Goal: Information Seeking & Learning: Find specific fact

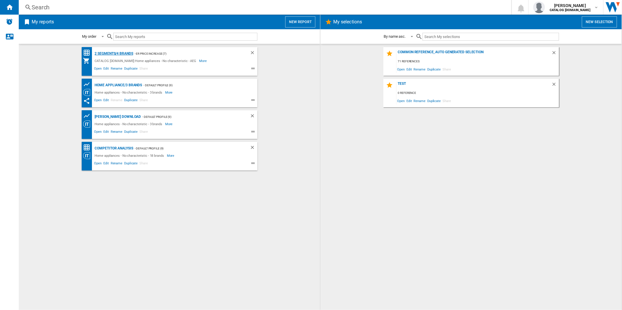
click at [116, 54] on div "2 segments/4 brands" at bounding box center [113, 53] width 40 height 7
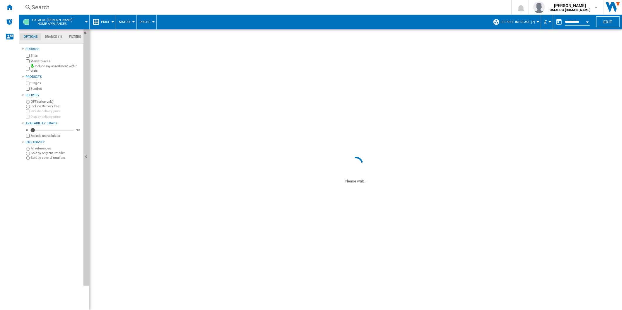
click at [285, 7] on div "Search" at bounding box center [264, 7] width 464 height 8
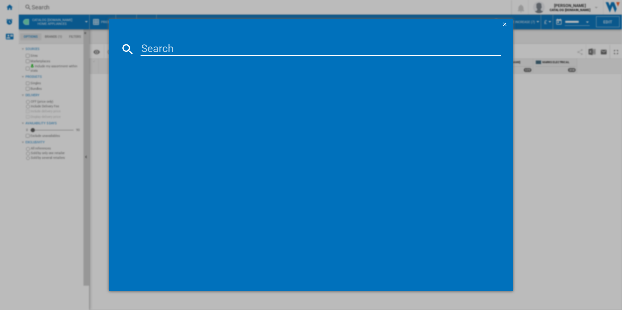
click at [228, 47] on input at bounding box center [321, 49] width 361 height 14
paste input "TR6PB521SB"
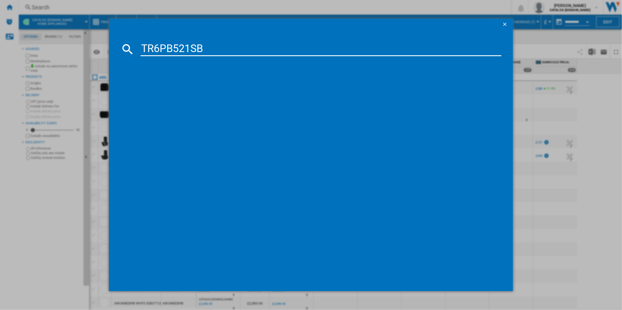
type input "TR6PB521SB"
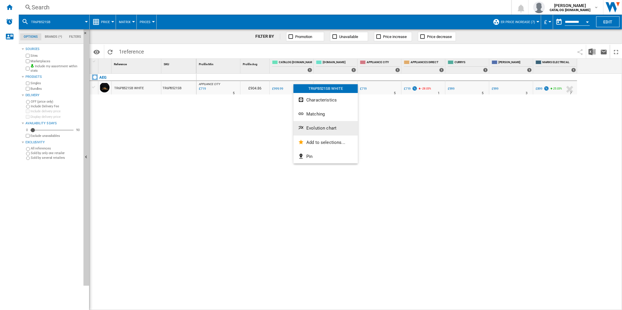
click at [317, 130] on span "Evolution chart" at bounding box center [321, 128] width 30 height 5
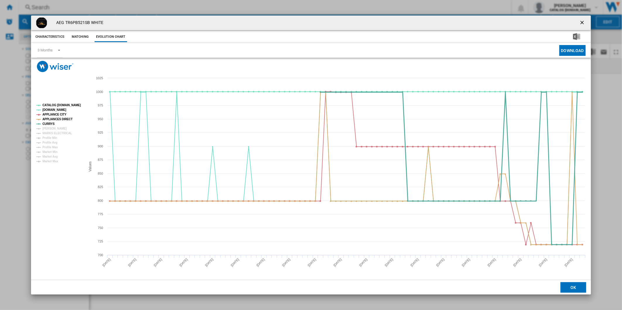
click at [53, 125] on tspan "CURRYS" at bounding box center [48, 123] width 12 height 3
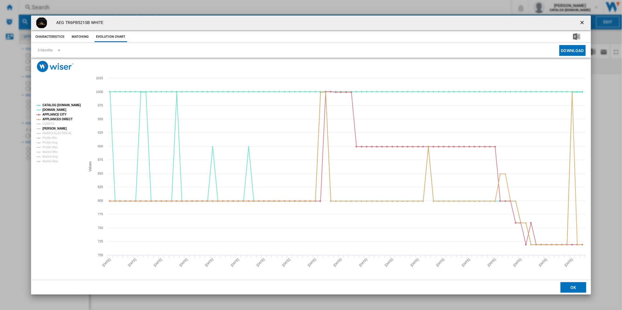
click at [53, 128] on tspan "[PERSON_NAME]" at bounding box center [54, 128] width 24 height 3
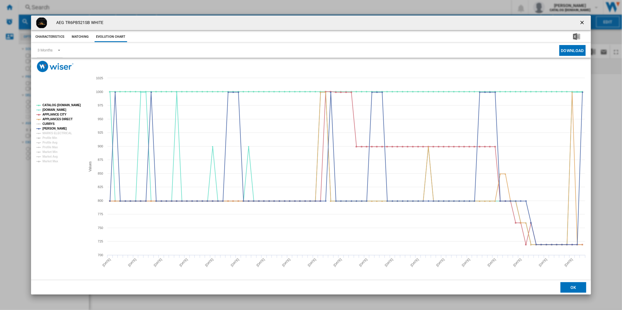
click at [49, 125] on tspan "CURRYS" at bounding box center [48, 123] width 12 height 3
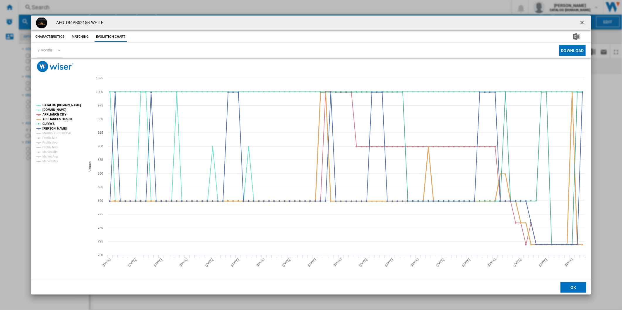
click at [54, 118] on tspan "APPLIANCES DIRECT" at bounding box center [57, 119] width 30 height 3
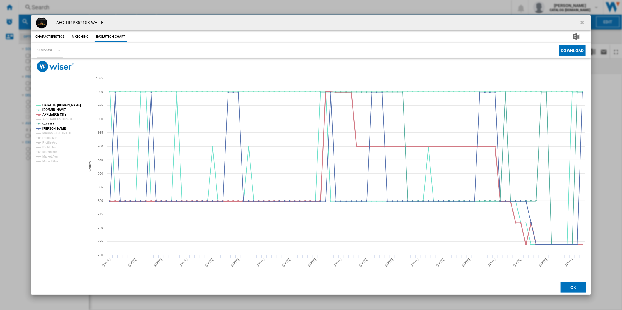
click at [54, 114] on tspan "APPLIANCE CITY" at bounding box center [54, 114] width 24 height 3
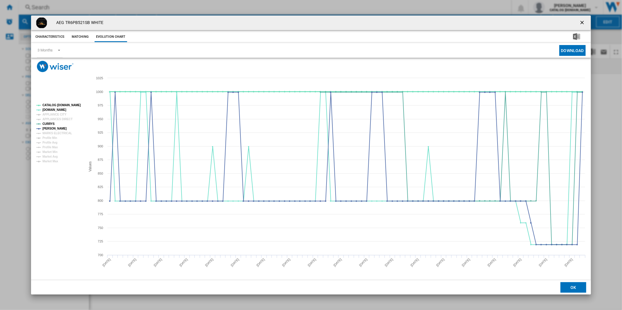
click at [60, 105] on tspan "CATALOG [DOMAIN_NAME]" at bounding box center [61, 105] width 38 height 3
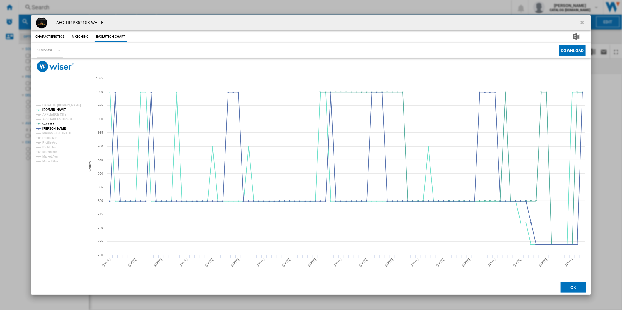
drag, startPoint x: 582, startPoint y: 23, endPoint x: 443, endPoint y: 23, distance: 138.5
click at [582, 23] on ng-md-icon "getI18NText('BUTTONS.CLOSE_DIALOG')" at bounding box center [582, 23] width 7 height 7
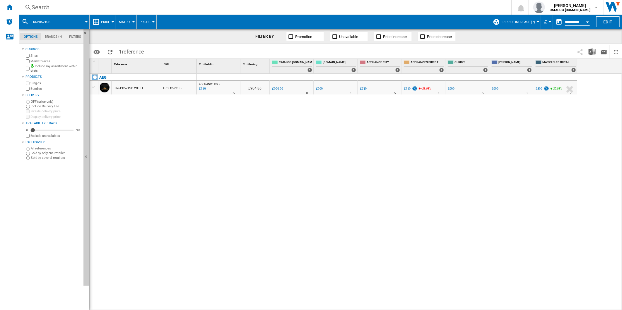
click at [388, 9] on div "Search" at bounding box center [264, 7] width 464 height 8
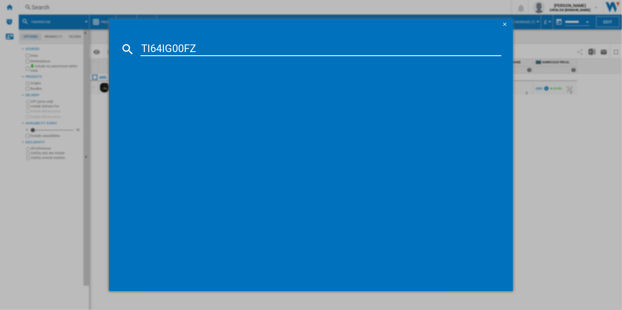
type input "TI64IG00FZ"
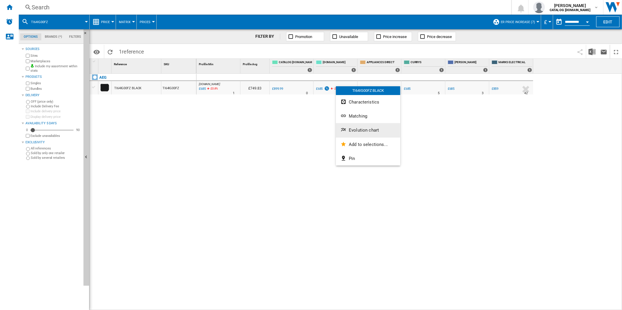
click at [357, 130] on span "Evolution chart" at bounding box center [364, 130] width 30 height 5
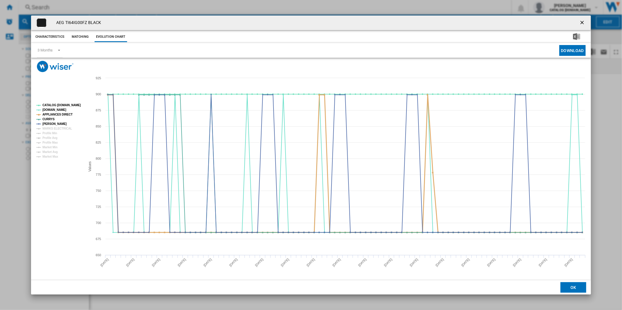
click at [55, 114] on tspan "APPLIANCES DIRECT" at bounding box center [57, 114] width 30 height 3
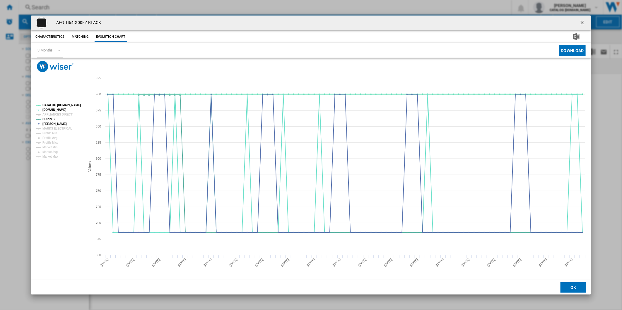
click at [57, 105] on tspan "CATALOG [DOMAIN_NAME]" at bounding box center [61, 105] width 38 height 3
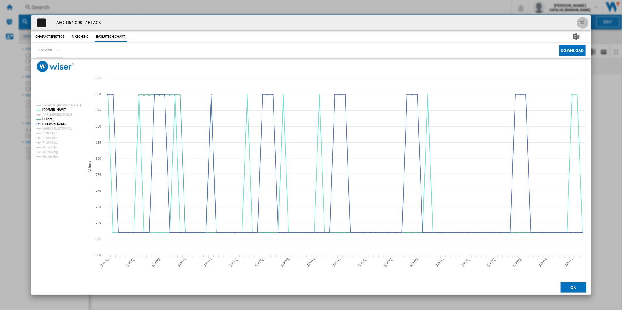
click at [582, 17] on button "Product popup" at bounding box center [583, 23] width 12 height 12
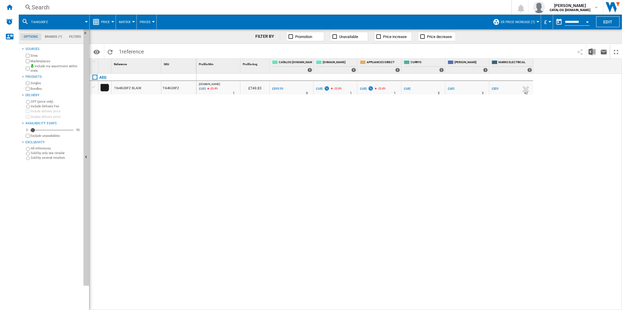
click at [344, 9] on div "Search" at bounding box center [264, 7] width 464 height 8
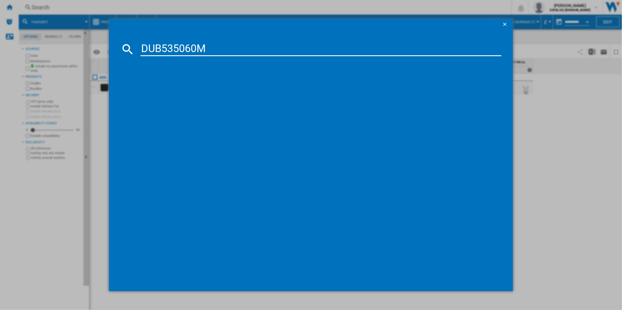
type input "DUB535060M"
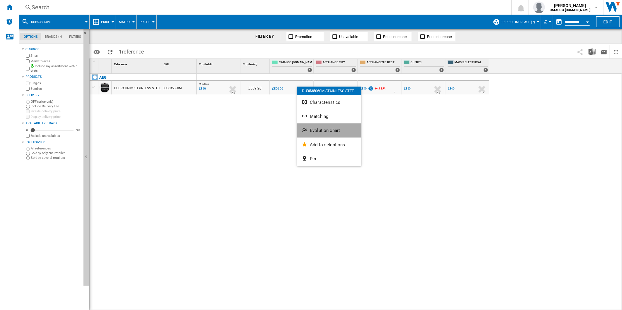
click at [338, 127] on button "Evolution chart" at bounding box center [329, 131] width 64 height 14
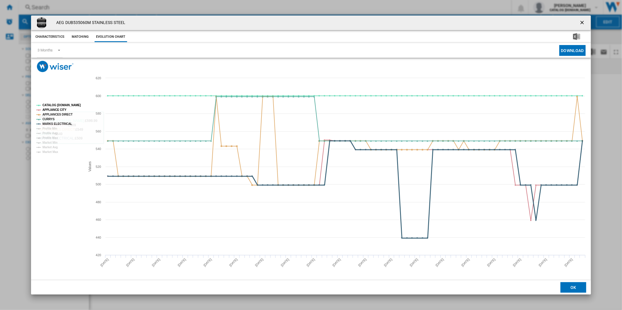
click at [51, 122] on tspan "MARKS ELECTRICAL" at bounding box center [57, 123] width 30 height 3
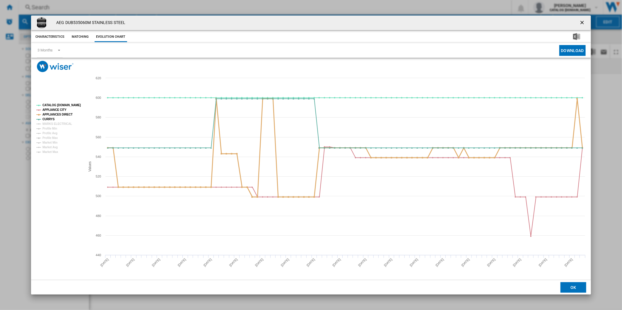
click at [59, 113] on tspan "APPLIANCES DIRECT" at bounding box center [57, 114] width 30 height 3
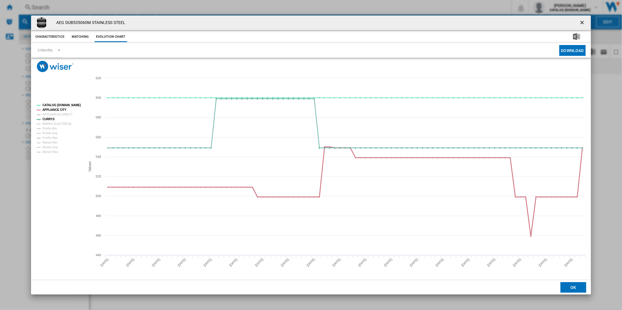
click at [59, 110] on tspan "APPLIANCE CITY" at bounding box center [54, 109] width 24 height 3
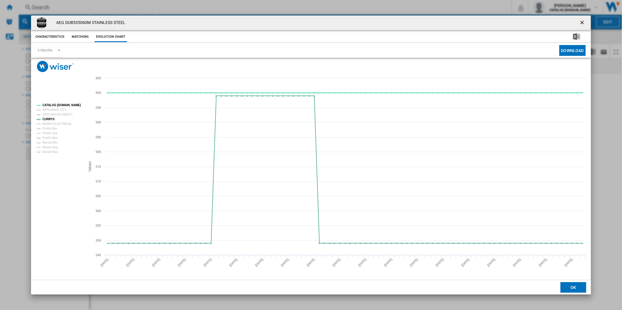
click at [62, 105] on tspan "CATALOG [DOMAIN_NAME]" at bounding box center [61, 105] width 38 height 3
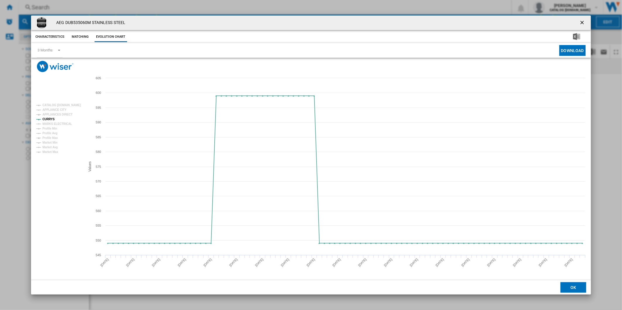
drag, startPoint x: 580, startPoint y: 20, endPoint x: 570, endPoint y: 24, distance: 11.7
click at [580, 20] on ng-md-icon "getI18NText('BUTTONS.CLOSE_DIALOG')" at bounding box center [582, 23] width 7 height 7
